Goal: Transaction & Acquisition: Purchase product/service

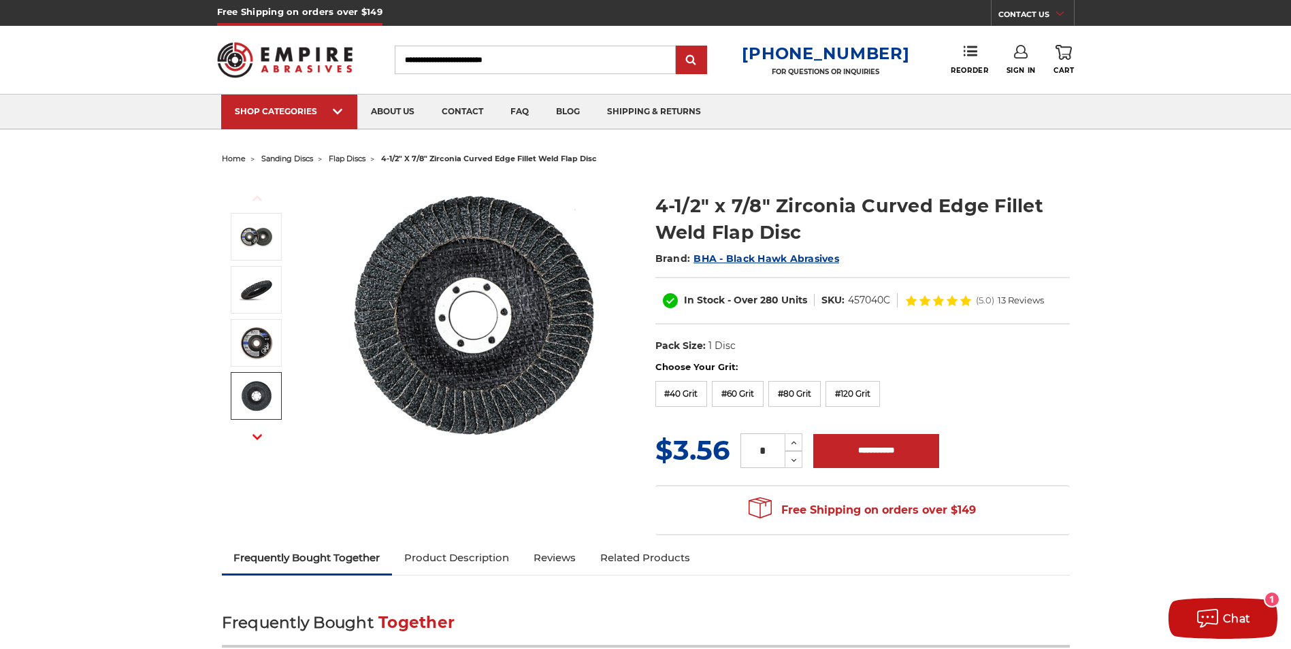
click at [350, 159] on span "flap discs" at bounding box center [347, 159] width 37 height 10
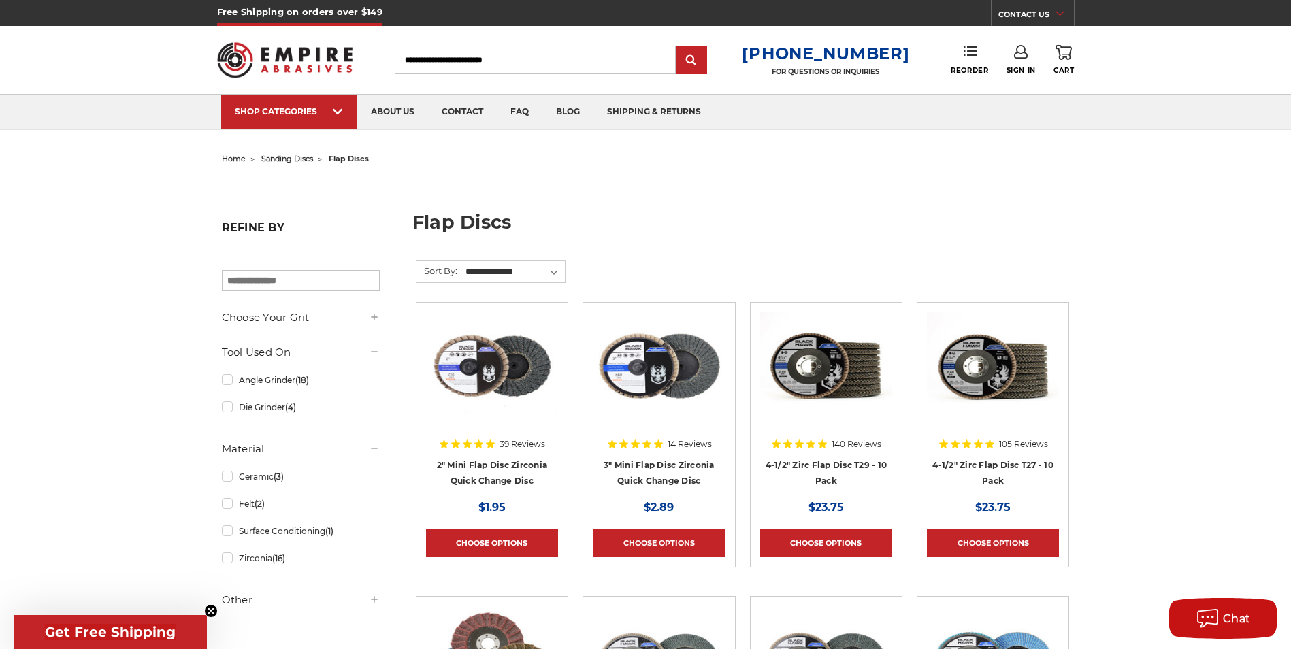
scroll to position [204, 0]
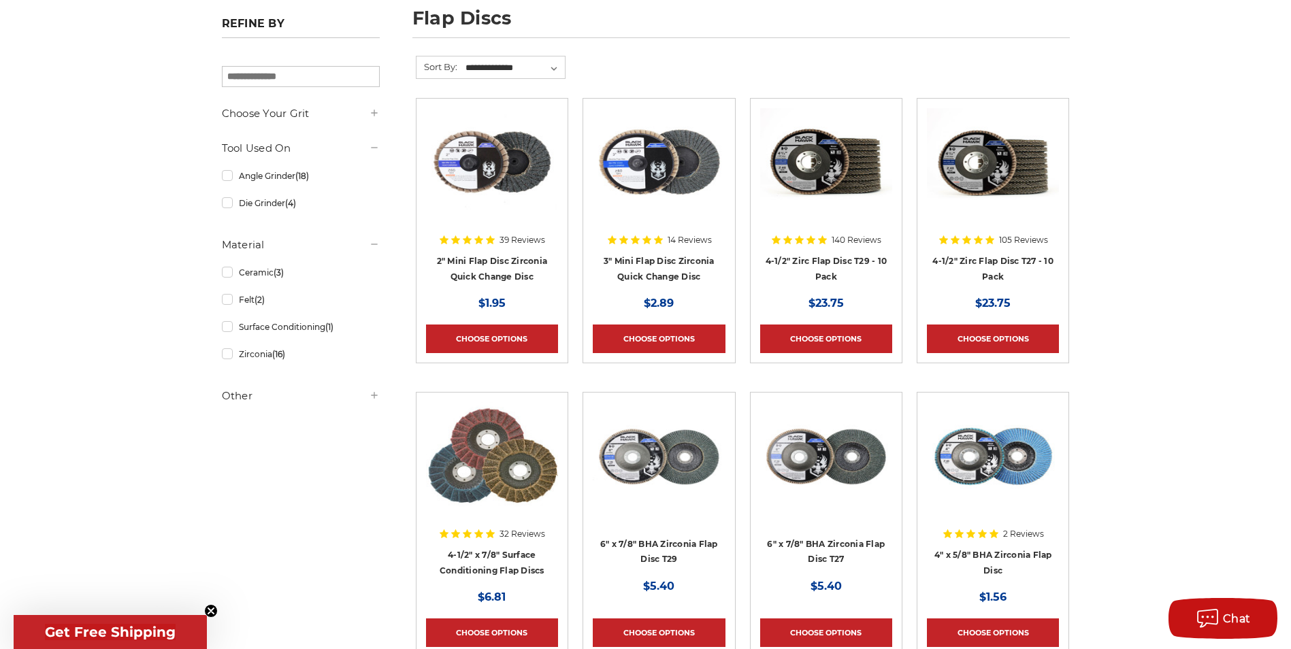
click at [356, 397] on h5 "Other" at bounding box center [301, 396] width 158 height 16
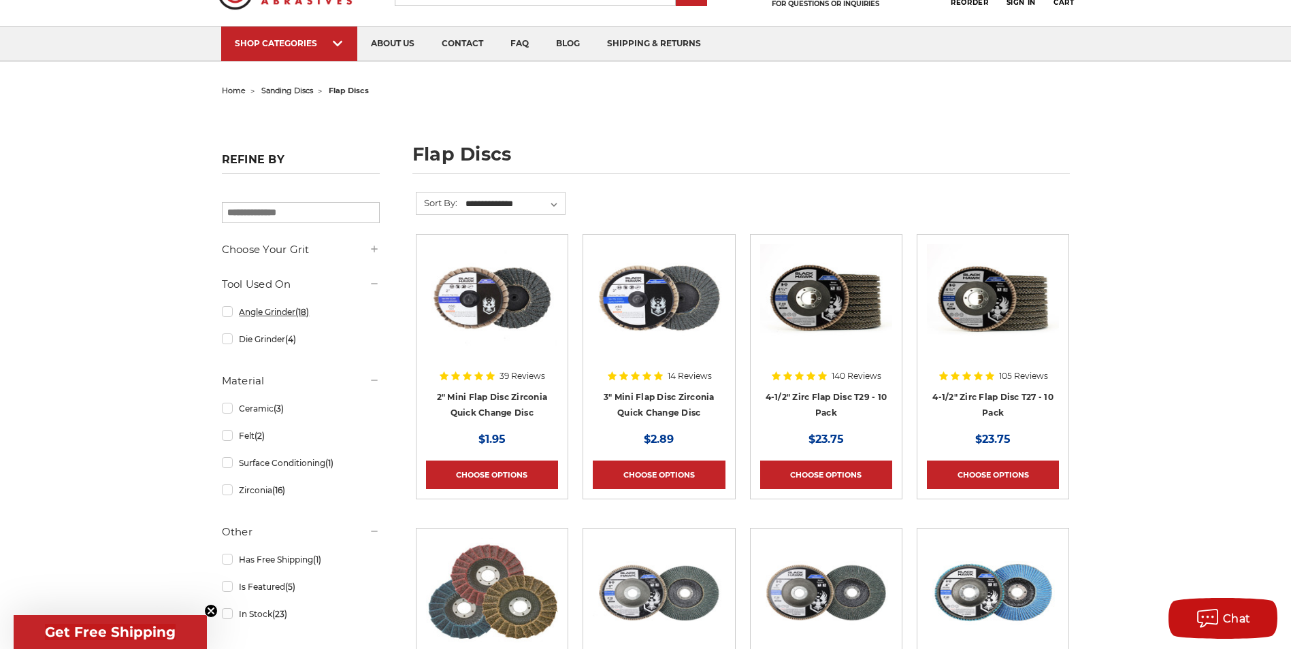
click at [225, 312] on link "Angle Grinder (18)" at bounding box center [301, 312] width 158 height 24
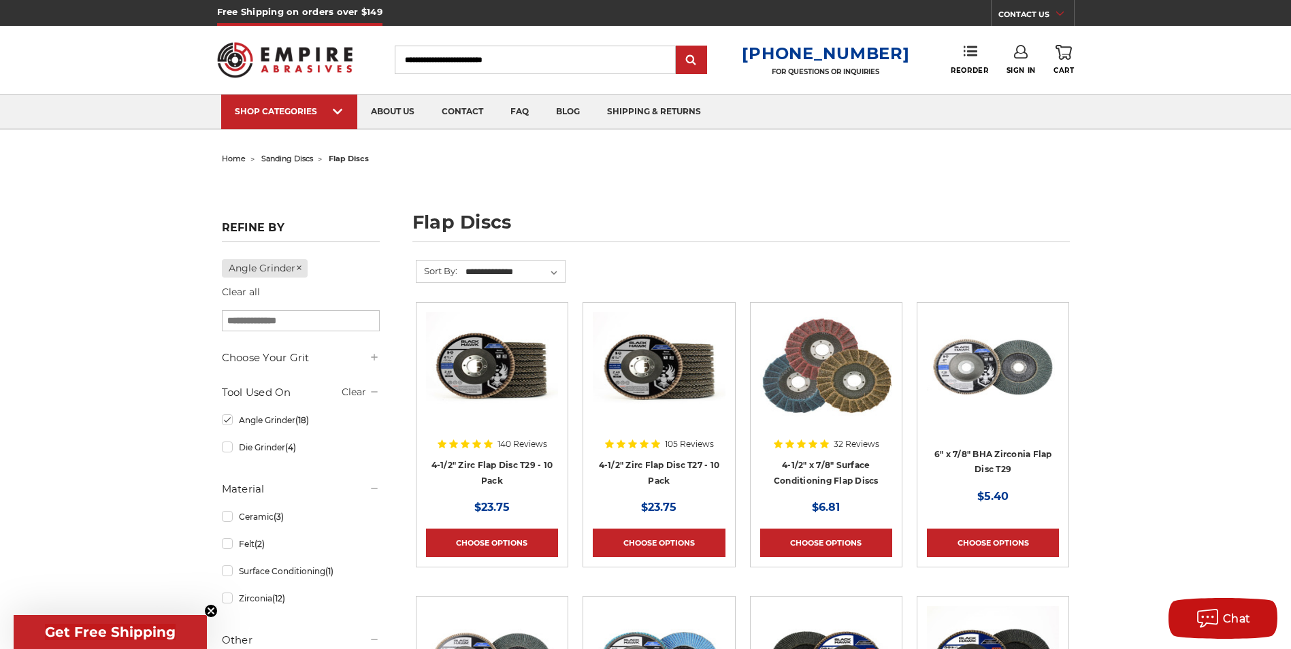
click at [561, 62] on input "Search" at bounding box center [535, 60] width 281 height 29
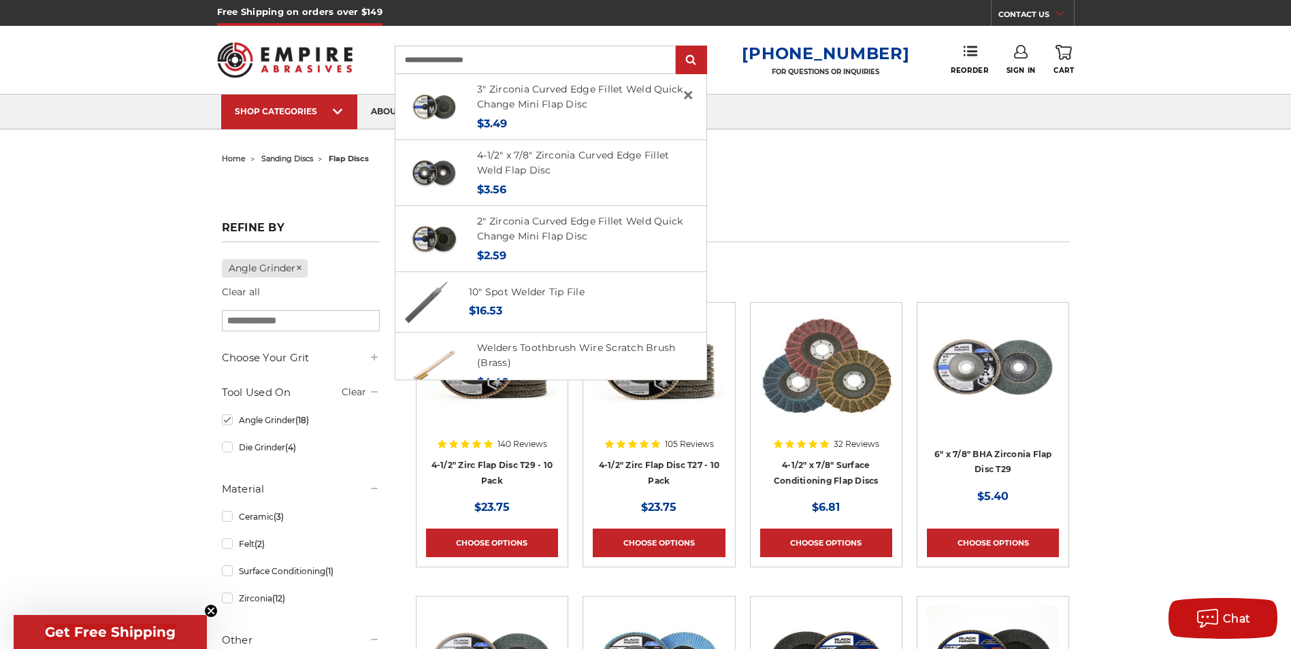
type input "**********"
click at [678, 47] on input "submit" at bounding box center [691, 60] width 27 height 27
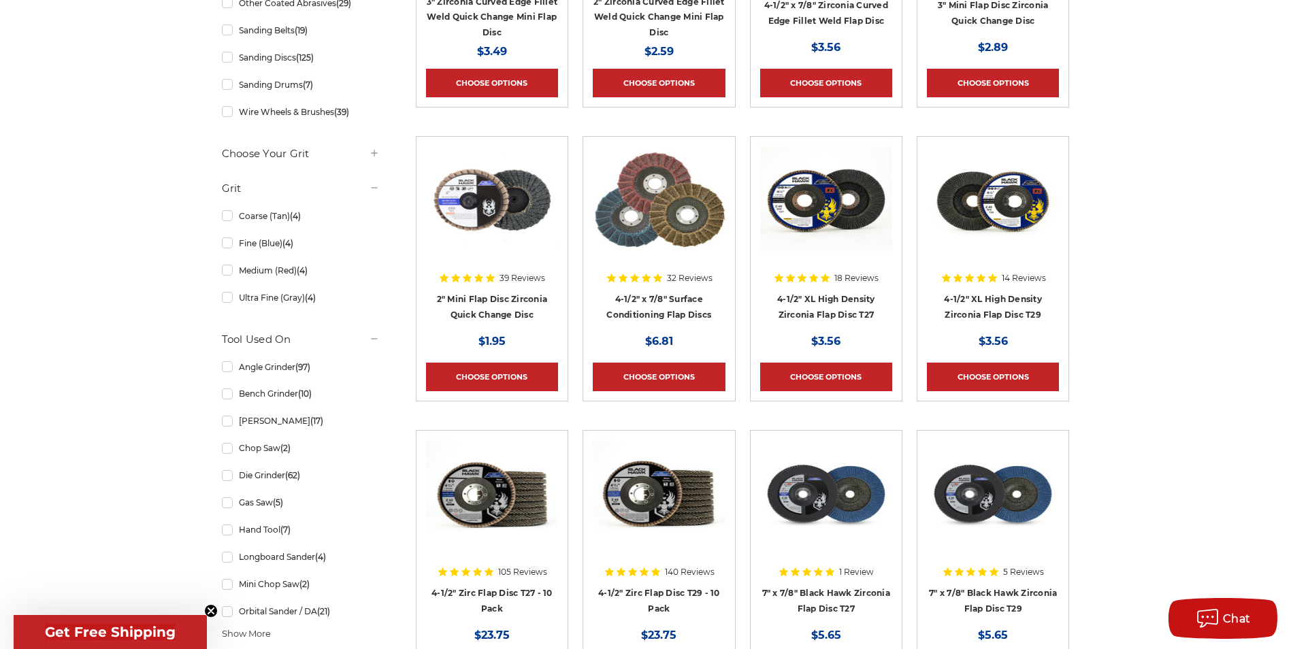
scroll to position [612, 0]
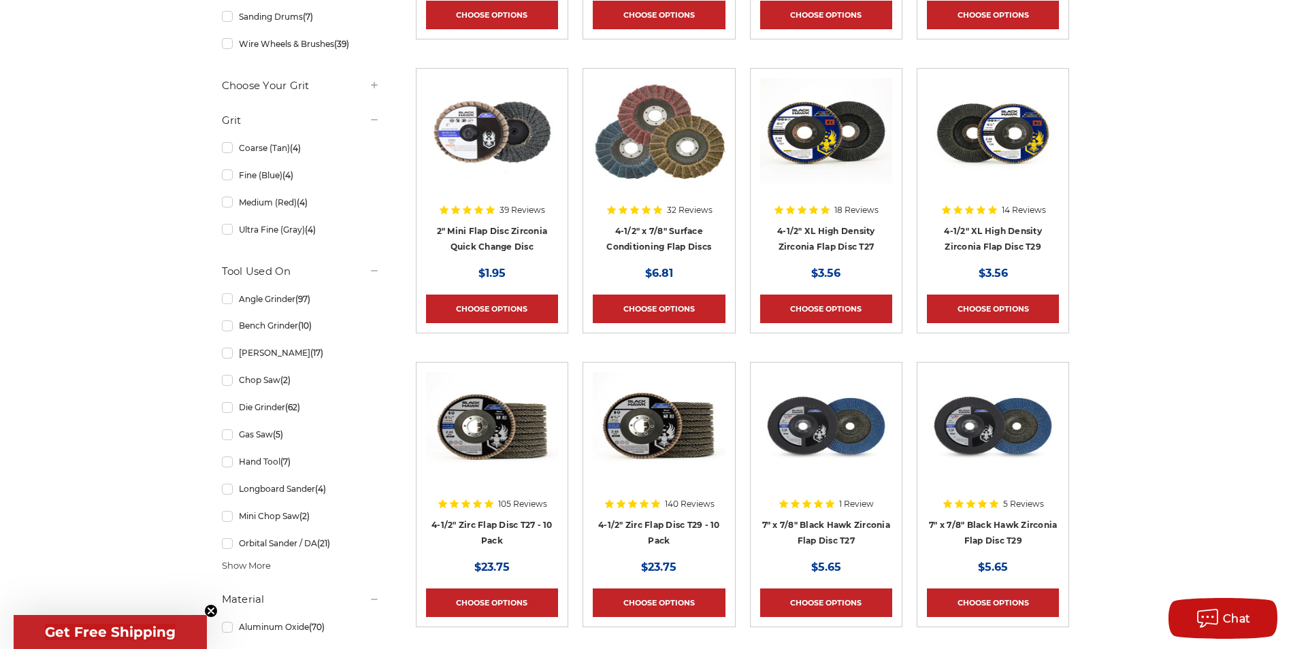
click at [1004, 136] on img at bounding box center [993, 132] width 132 height 109
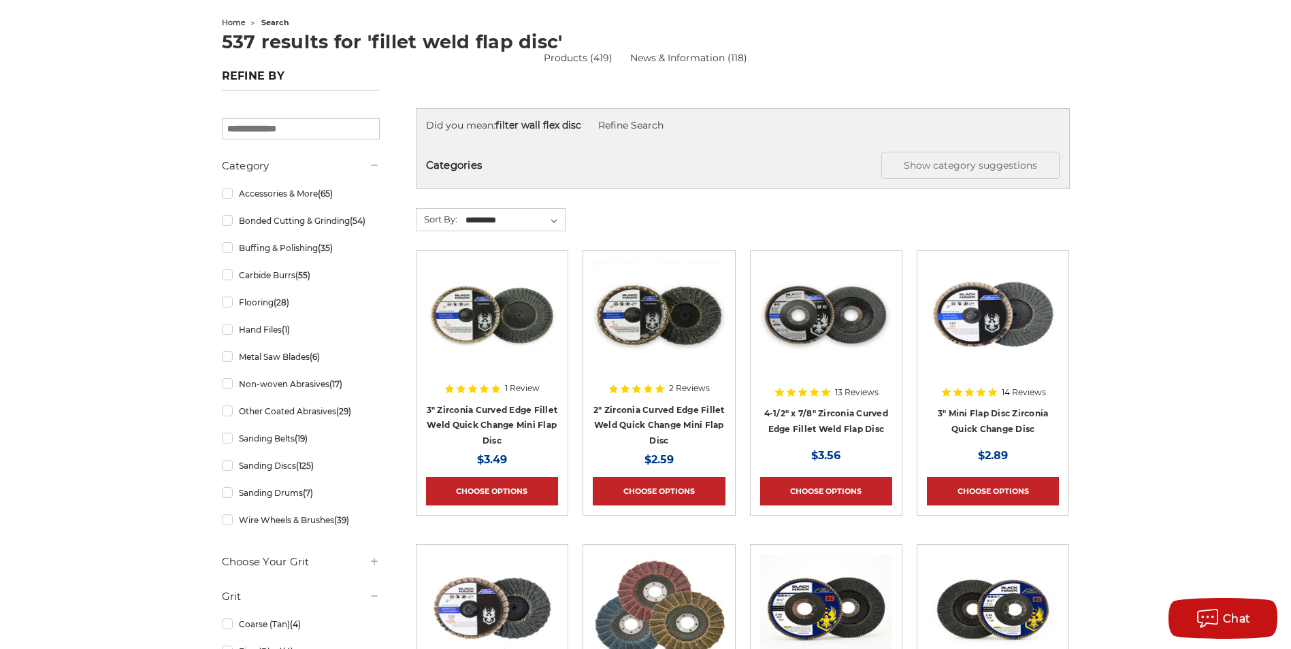
scroll to position [272, 0]
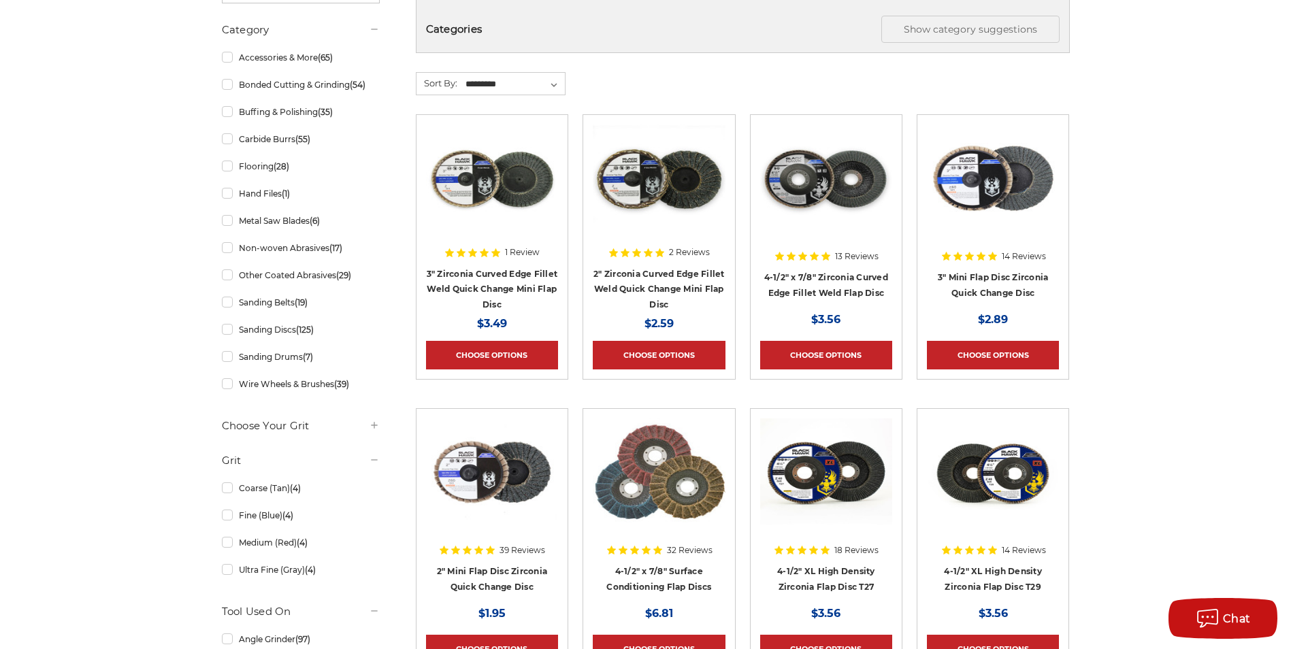
click at [676, 505] on img at bounding box center [659, 472] width 132 height 109
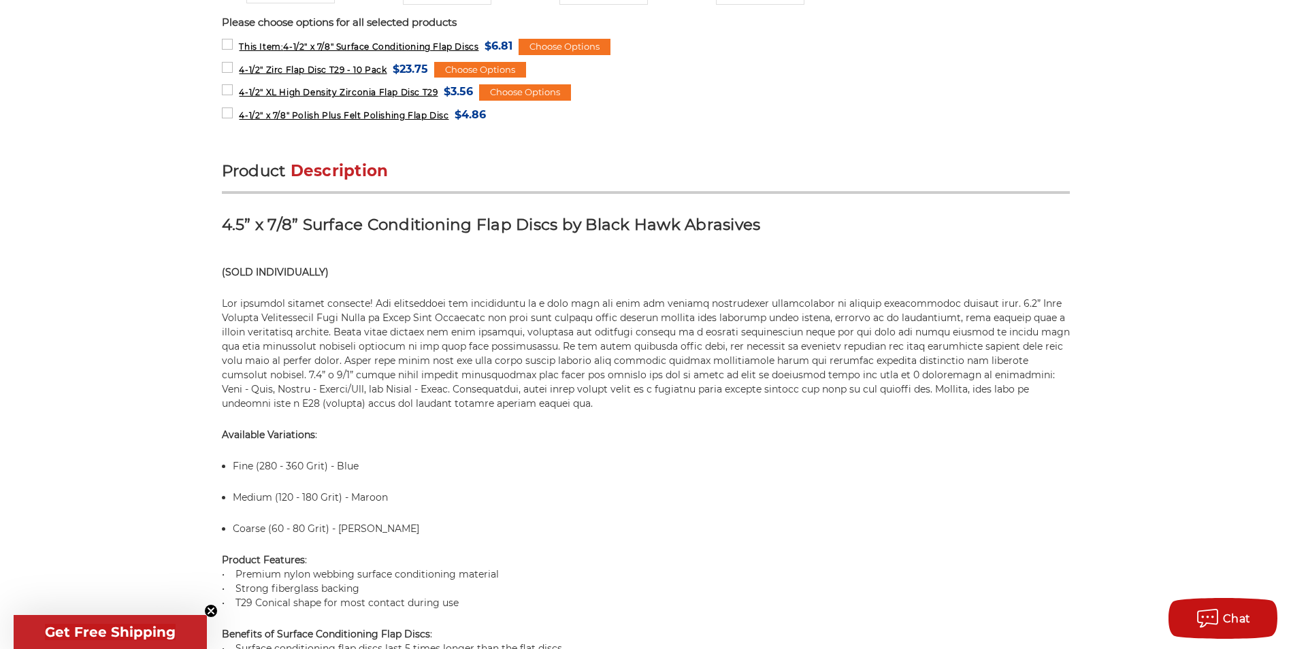
scroll to position [816, 0]
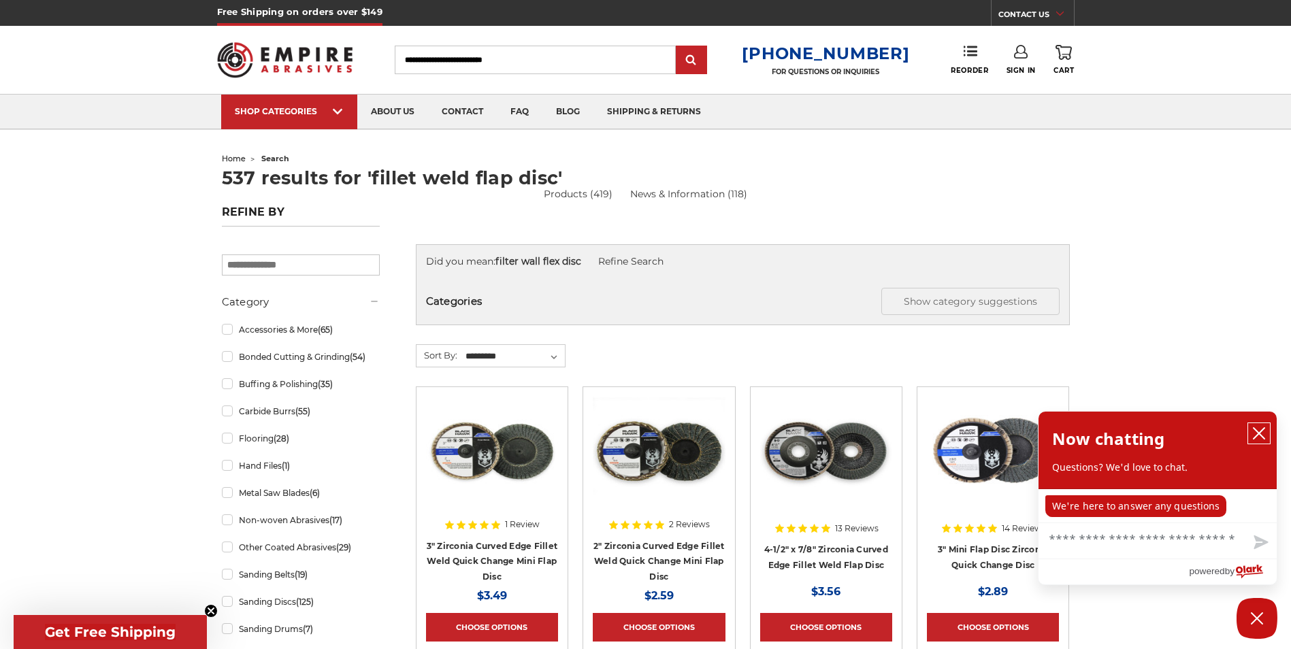
click at [1259, 433] on icon "close chatbox" at bounding box center [1258, 433] width 11 height 11
